Goal: Transaction & Acquisition: Purchase product/service

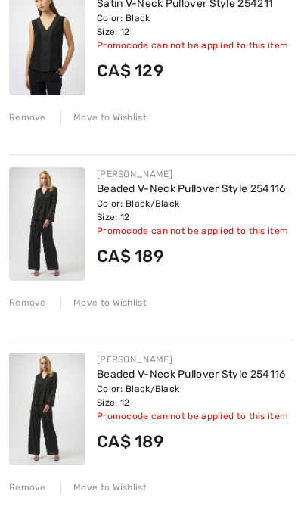
scroll to position [264, 0]
click at [31, 488] on div "Remove" at bounding box center [27, 488] width 37 height 14
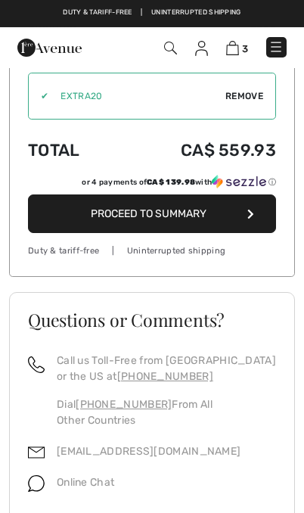
scroll to position [837, 0]
click at [183, 220] on span "Proceed to Summary" at bounding box center [149, 214] width 116 height 13
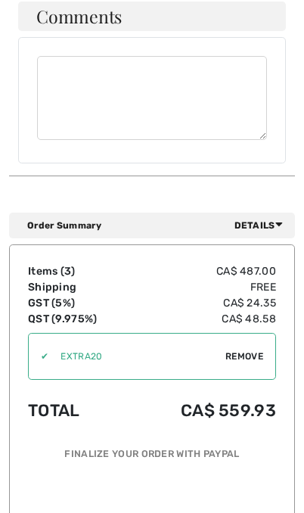
scroll to position [1213, 0]
click at [244, 350] on span "Remove" at bounding box center [245, 357] width 38 height 14
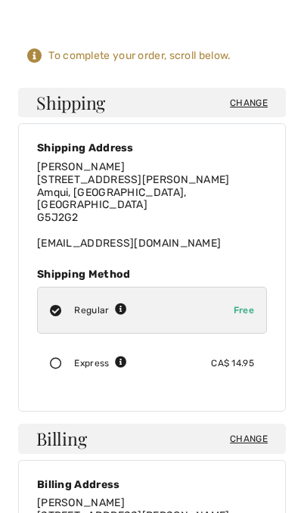
scroll to position [74, 0]
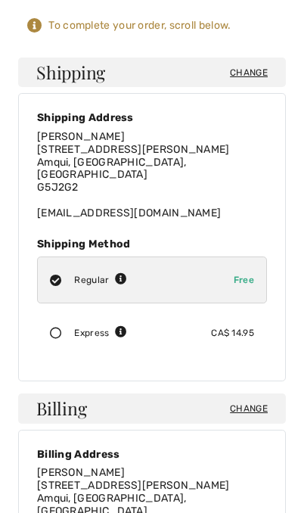
click at [249, 402] on span "Change" at bounding box center [249, 409] width 38 height 14
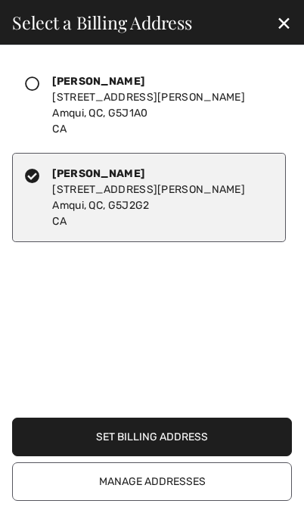
click at [286, 17] on div "✕" at bounding box center [284, 23] width 40 height 32
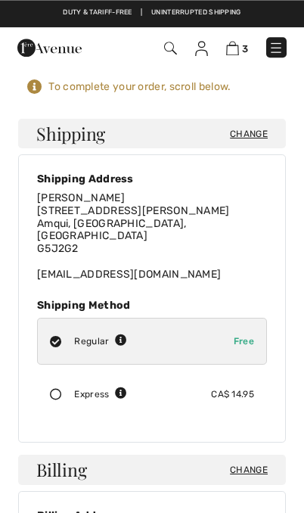
scroll to position [0, 0]
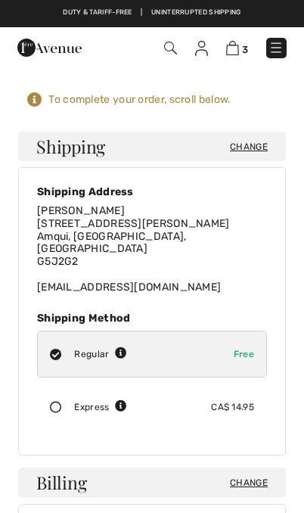
click at [190, 101] on div "To complete your order, scroll below." at bounding box center [139, 100] width 183 height 14
click at [206, 41] on img at bounding box center [201, 48] width 13 height 15
click at [221, 36] on div "3 Checkout" at bounding box center [213, 48] width 170 height 31
click at [227, 52] on img at bounding box center [232, 48] width 13 height 14
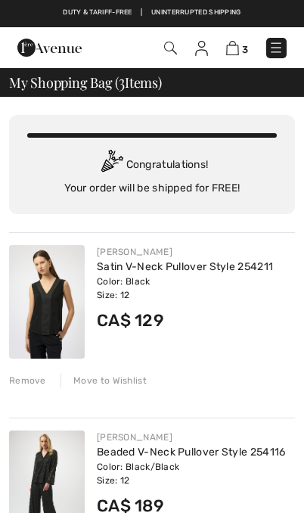
click at [277, 48] on img at bounding box center [276, 47] width 15 height 15
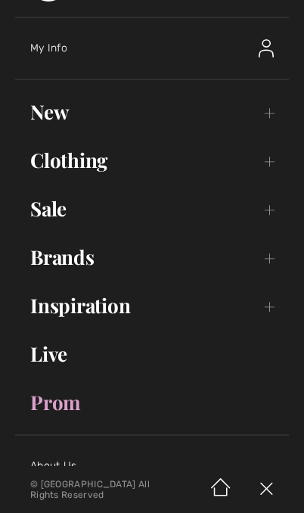
scroll to position [48, 0]
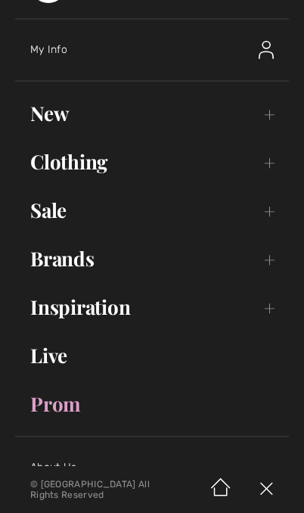
click at [276, 261] on link "Brands Open submenu" at bounding box center [152, 258] width 274 height 33
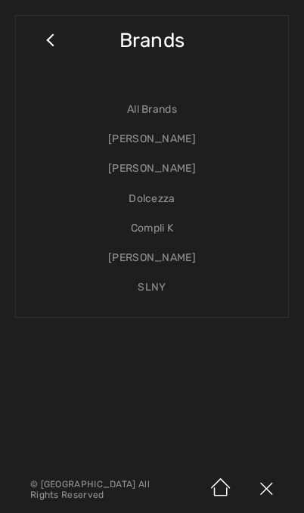
click at [39, 27] on div "Close submenu Brands All Brands [PERSON_NAME] [PERSON_NAME] Dolcezza Compli K […" at bounding box center [152, 166] width 274 height 303
click at [48, 39] on link "Close submenu" at bounding box center [50, 47] width 38 height 33
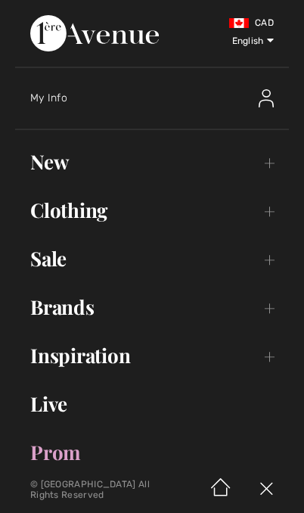
scroll to position [0, 0]
click at [264, 104] on img at bounding box center [266, 98] width 15 height 18
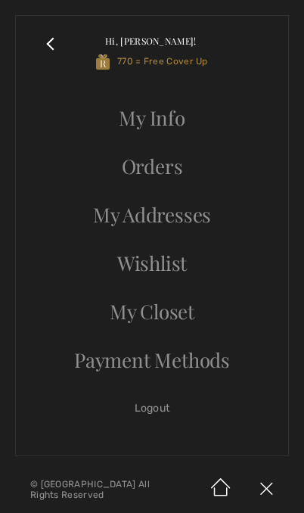
click at [211, 58] on link "Hi, Ginette! 770 = Free Cover Up" at bounding box center [171, 51] width 204 height 40
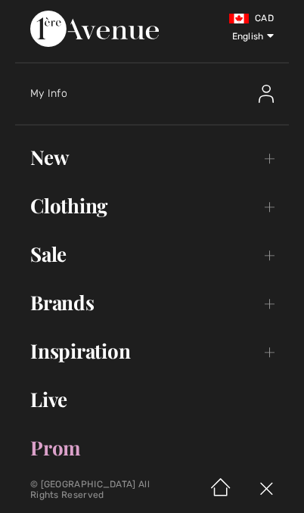
scroll to position [8, 0]
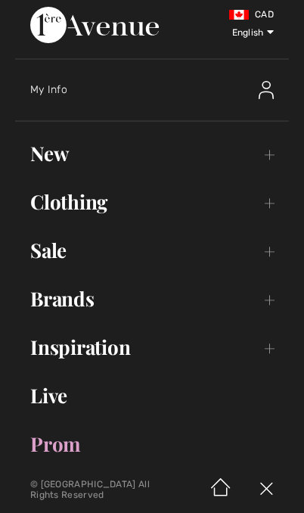
click at [276, 80] on div at bounding box center [257, 90] width 65 height 48
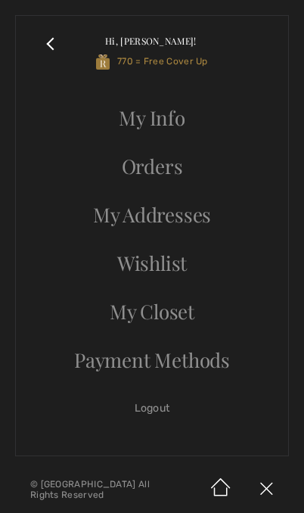
click at [165, 413] on link "Logout" at bounding box center [152, 408] width 242 height 33
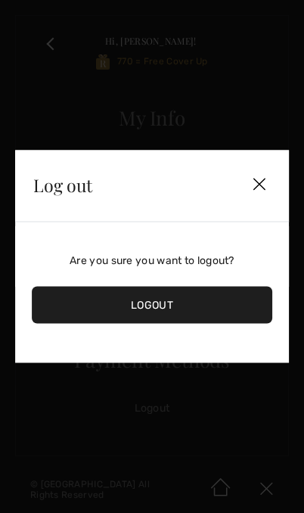
click at [262, 181] on img at bounding box center [259, 185] width 68 height 45
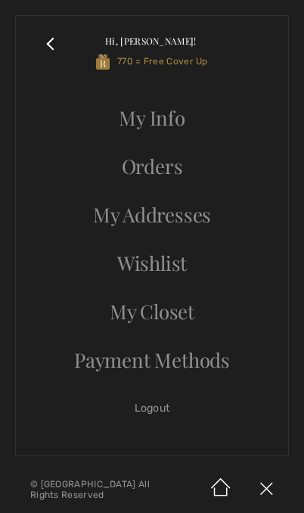
click at [213, 120] on link "My Info" at bounding box center [152, 117] width 242 height 33
click at [158, 124] on link "My Info" at bounding box center [152, 117] width 242 height 33
click at [158, 117] on link "My Info" at bounding box center [152, 117] width 242 height 33
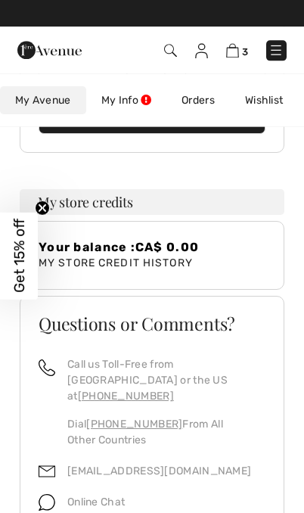
scroll to position [396, 0]
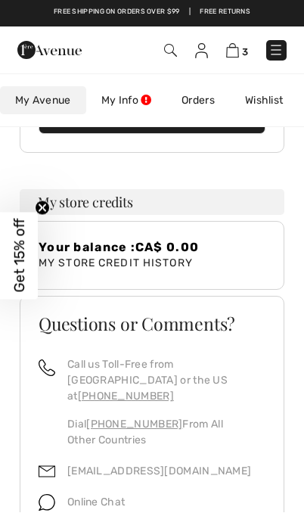
click at [218, 201] on h3 "My store credits" at bounding box center [152, 203] width 265 height 26
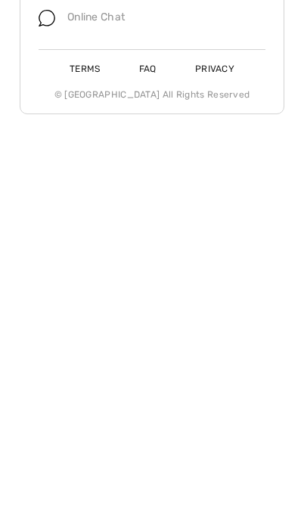
scroll to position [0, 0]
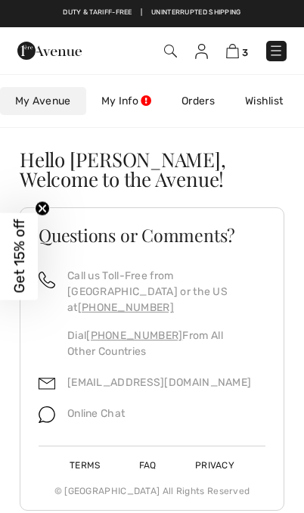
click at [207, 42] on link at bounding box center [201, 50] width 13 height 16
click at [142, 103] on link "My Info" at bounding box center [126, 101] width 80 height 28
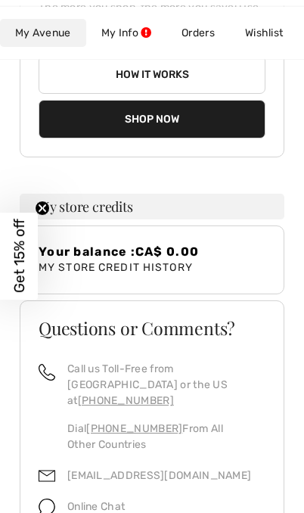
scroll to position [393, 0]
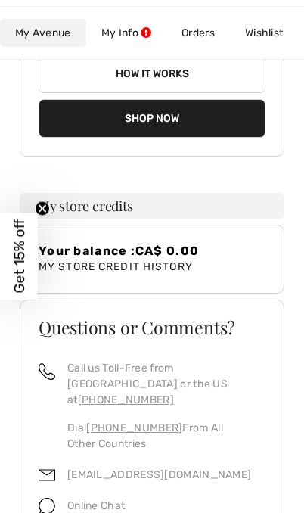
click at [47, 216] on circle "Close teaser" at bounding box center [43, 208] width 14 height 14
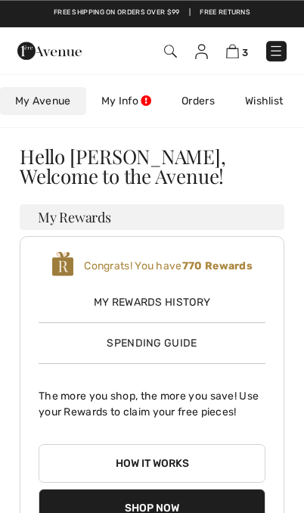
scroll to position [0, 0]
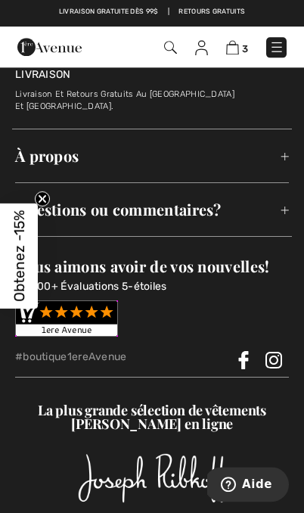
scroll to position [8284, 0]
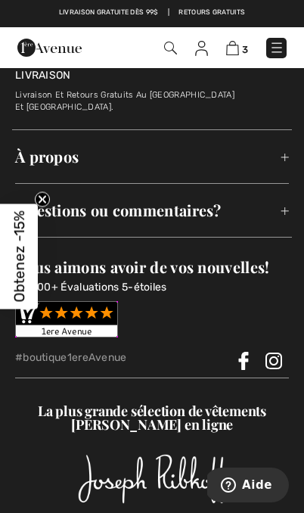
click at [202, 49] on img at bounding box center [201, 48] width 13 height 15
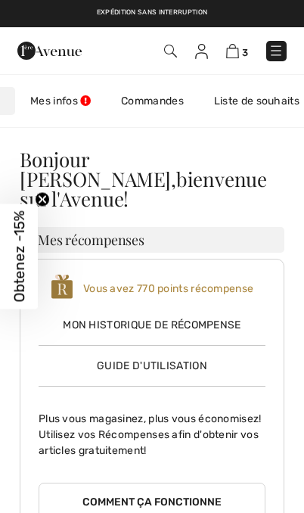
click at [129, 108] on link "Commandes" at bounding box center [152, 101] width 93 height 28
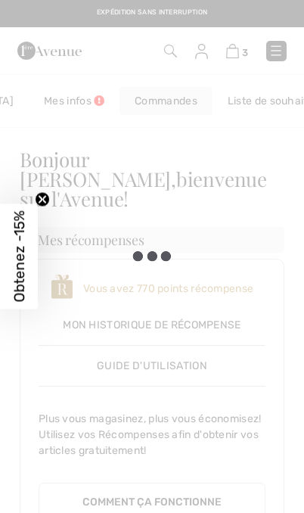
scroll to position [0, 80]
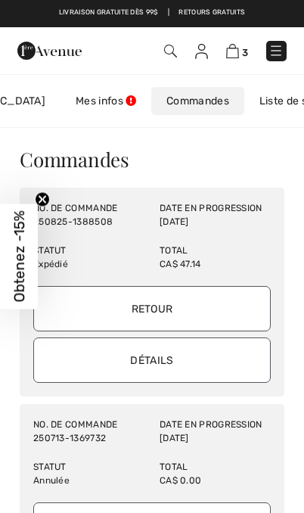
click at [273, 100] on link "Liste de souhaits" at bounding box center [303, 101] width 116 height 28
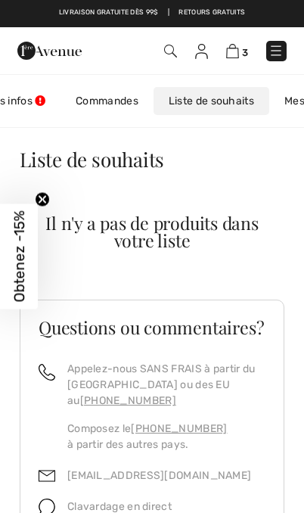
scroll to position [0, 186]
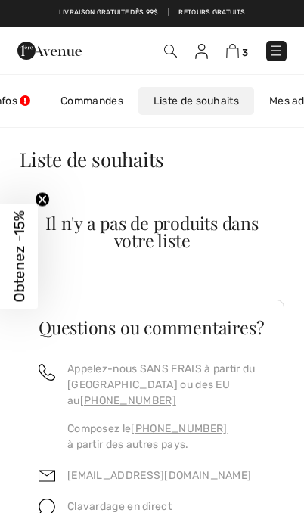
click at [275, 94] on link "Mes adresses" at bounding box center [303, 101] width 99 height 28
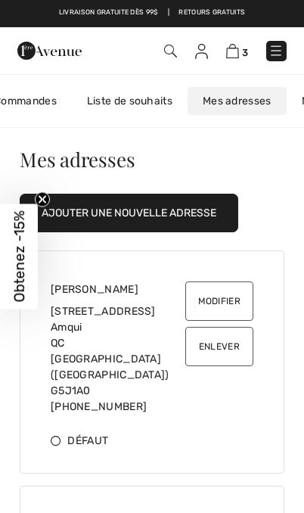
scroll to position [0, 295]
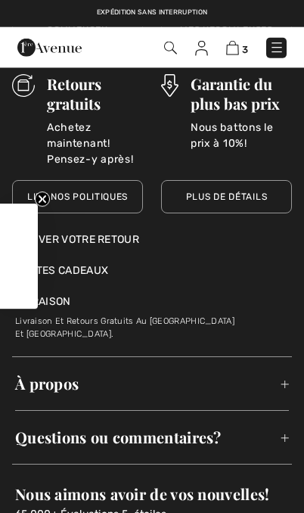
scroll to position [8058, 0]
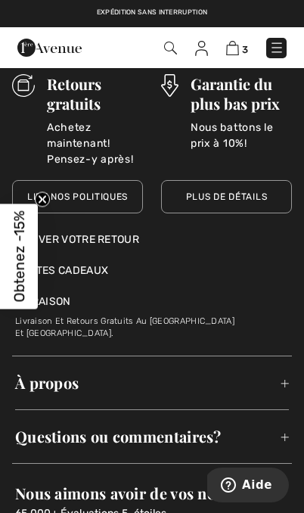
click at [239, 42] on img at bounding box center [232, 48] width 13 height 14
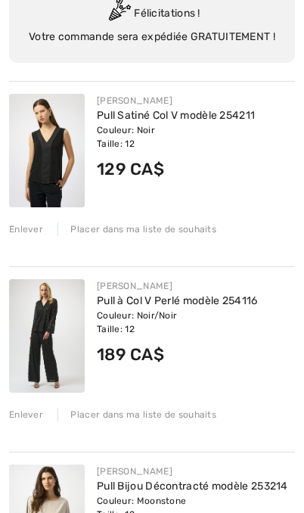
scroll to position [152, 0]
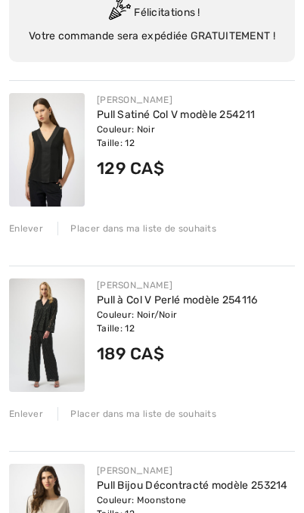
click at [55, 344] on img at bounding box center [47, 336] width 76 height 114
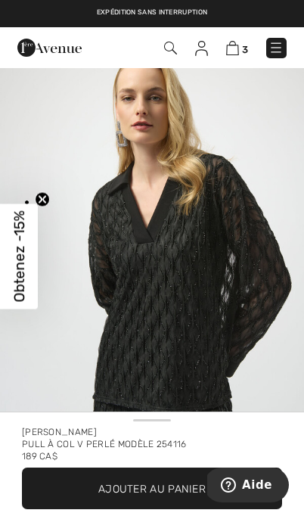
click at [247, 44] on span "3" at bounding box center [245, 49] width 6 height 11
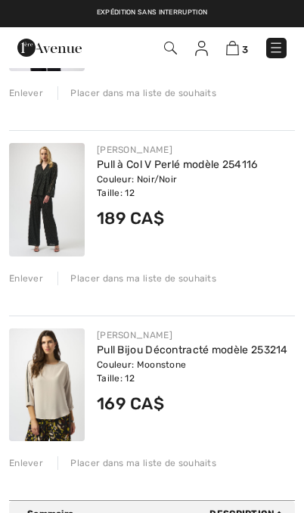
scroll to position [288, 0]
click at [30, 286] on div "Enlever" at bounding box center [26, 279] width 34 height 14
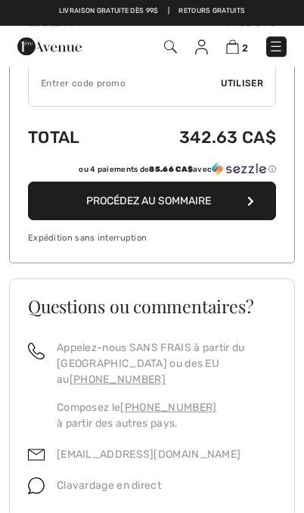
scroll to position [663, 0]
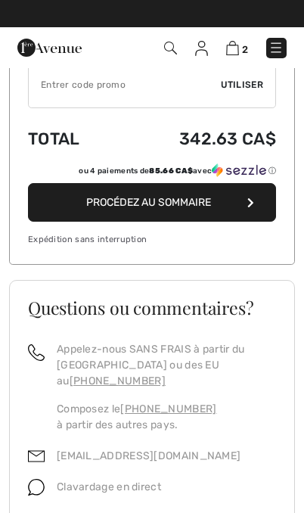
click at [152, 209] on span "Procédez au sommaire" at bounding box center [148, 202] width 125 height 13
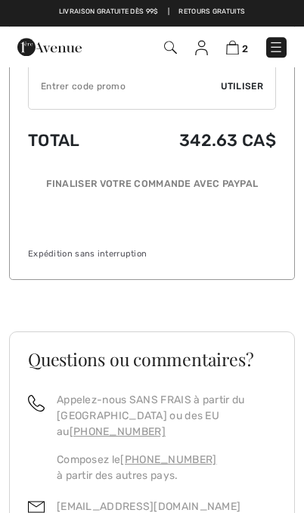
scroll to position [1346, 0]
